Goal: Check status: Check status

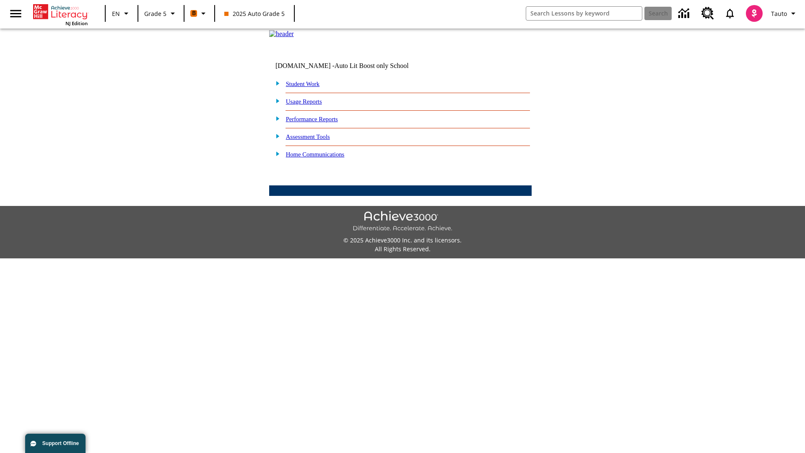
click at [308, 87] on link "Student Work" at bounding box center [303, 84] width 34 height 7
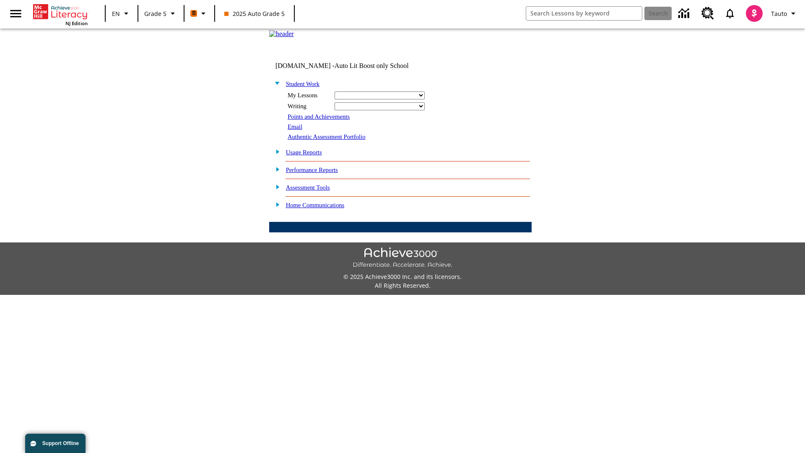
select select "/options/reports/?report_id=12&atype=1&section=2"
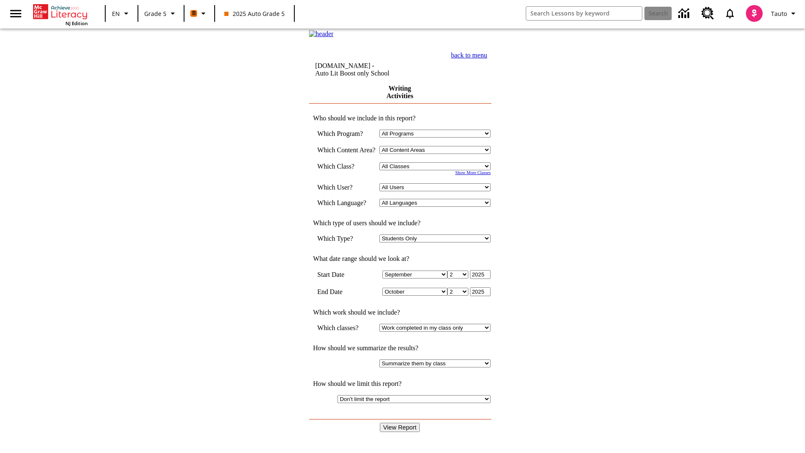
click at [438, 170] on select "Select a Class: All Classes 2025 Auto Grade 5 OL 2025 Auto Grade 6" at bounding box center [435, 166] width 111 height 8
select select "11133131"
